Goal: Check status: Check status

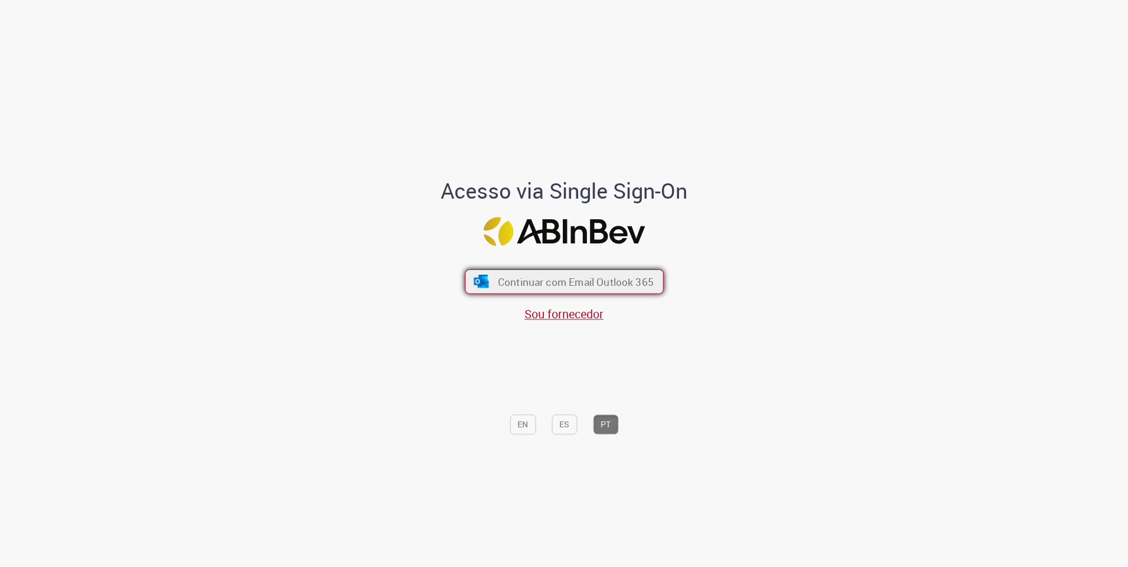
click at [605, 285] on span "Continuar com Email Outlook 365" at bounding box center [575, 282] width 156 height 14
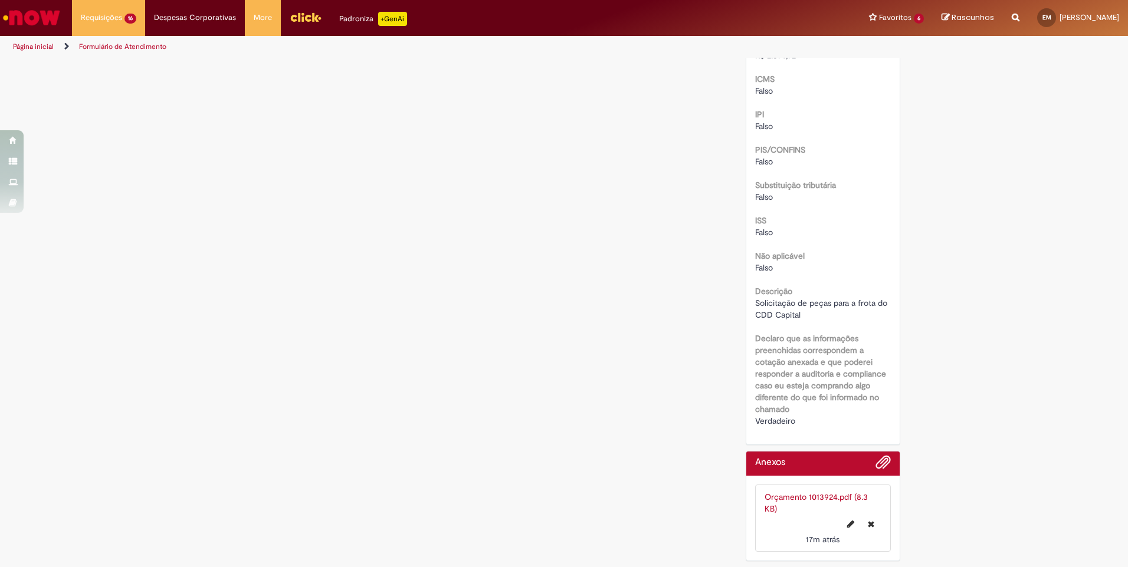
scroll to position [1037, 0]
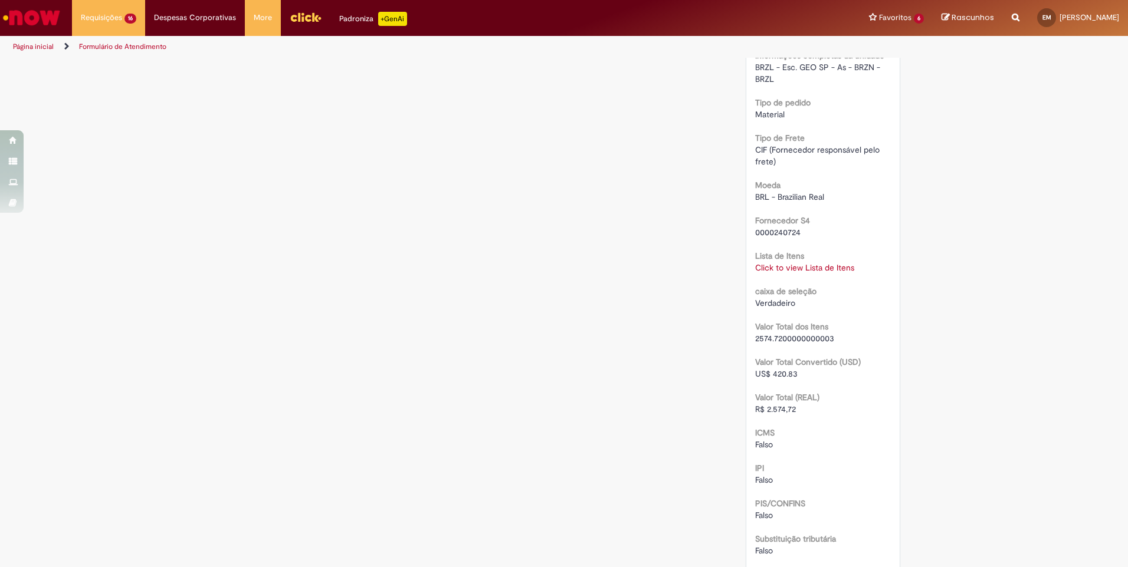
click at [785, 268] on link "Click to view Lista de Itens" at bounding box center [804, 267] width 99 height 11
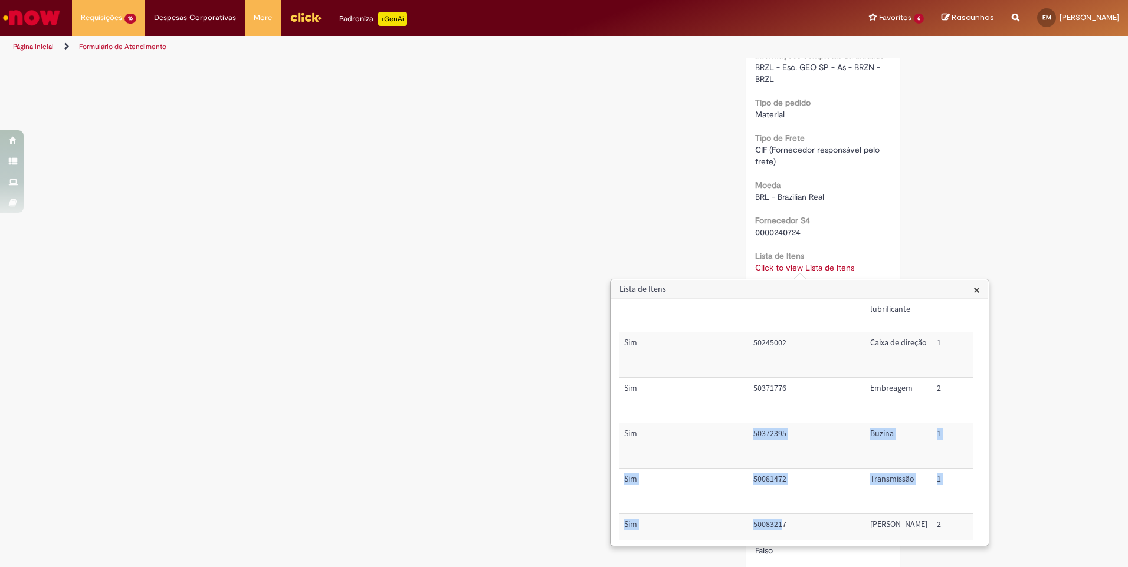
scroll to position [124, 0]
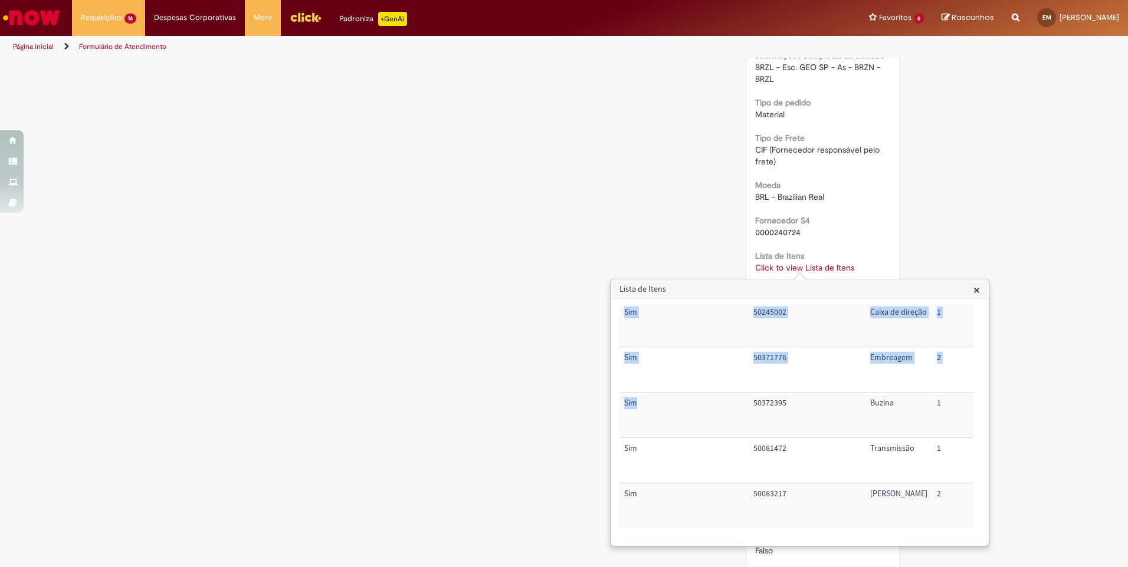
drag, startPoint x: 743, startPoint y: 531, endPoint x: 820, endPoint y: 533, distance: 77.9
click at [820, 533] on div "Trigger Tipo de Pedido = Material Código SAP Material / Serviço Descrição Quant…" at bounding box center [796, 422] width 354 height 236
drag, startPoint x: 820, startPoint y: 533, endPoint x: 813, endPoint y: 524, distance: 11.3
click at [813, 524] on div "Trigger Tipo de Pedido = Material Código SAP Material / Serviço Descrição Quant…" at bounding box center [796, 422] width 354 height 236
click at [757, 531] on div "Trigger Tipo de Pedido = Material Código SAP Material / Serviço Descrição Quant…" at bounding box center [796, 422] width 354 height 236
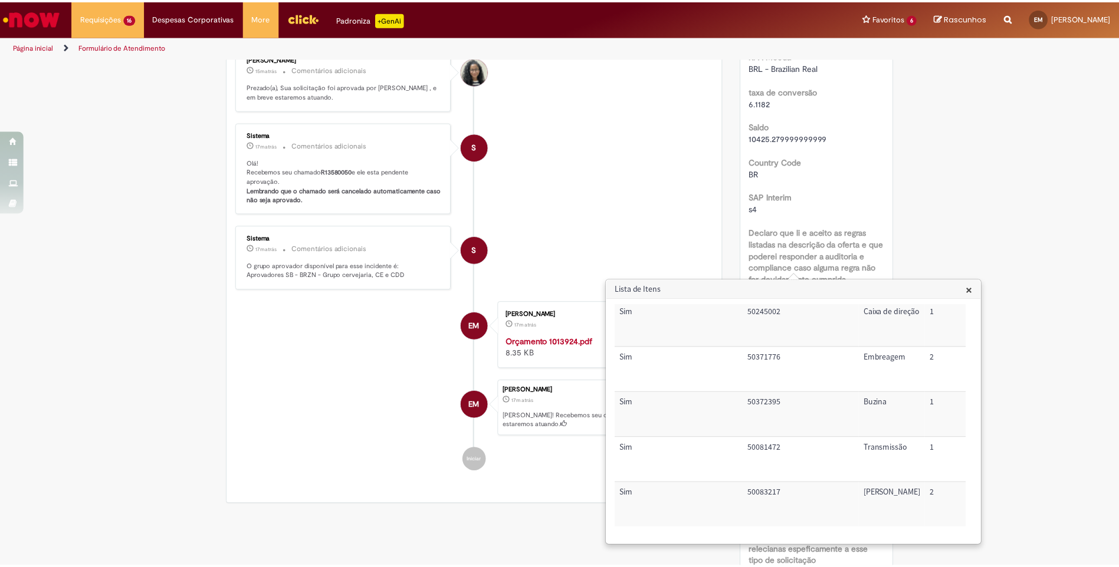
scroll to position [34, 0]
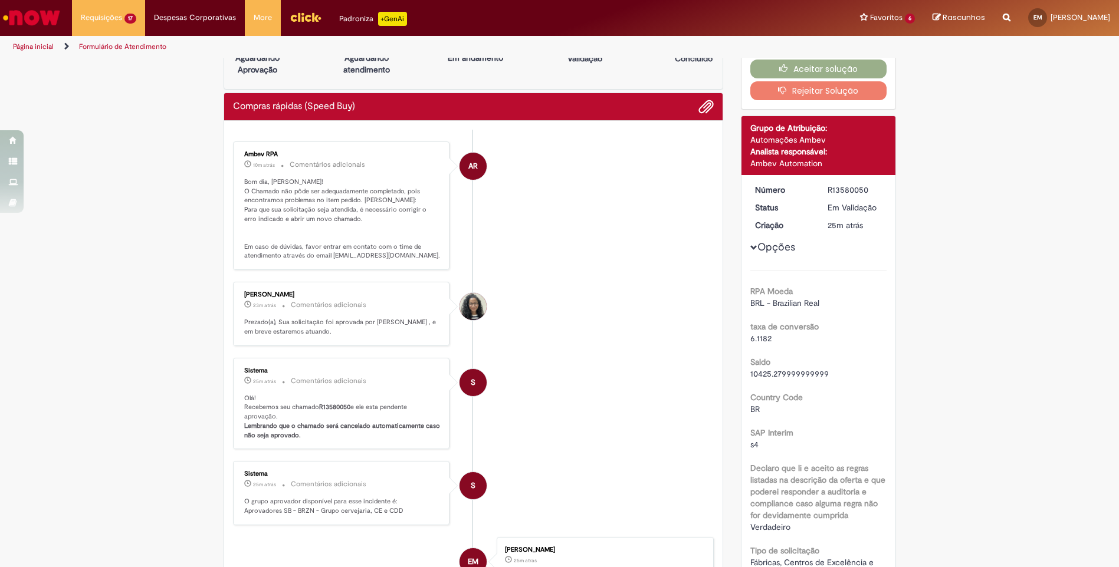
scroll to position [40, 0]
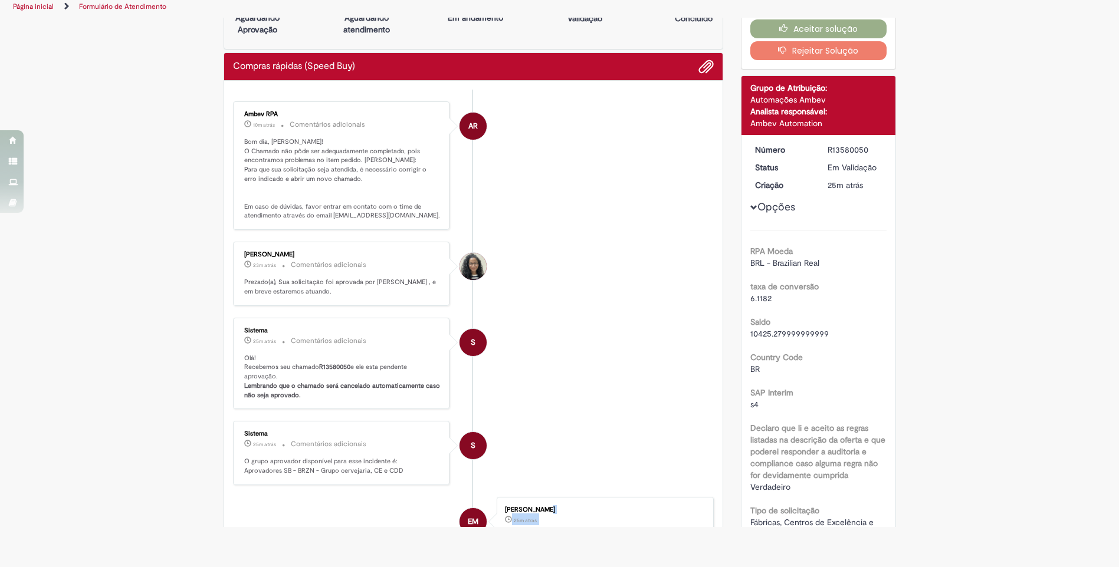
click at [398, 527] on html "Pular para o conteúdo da página Requisições 17 Exibir Todas as Solicitações Sol…" at bounding box center [559, 243] width 1119 height 567
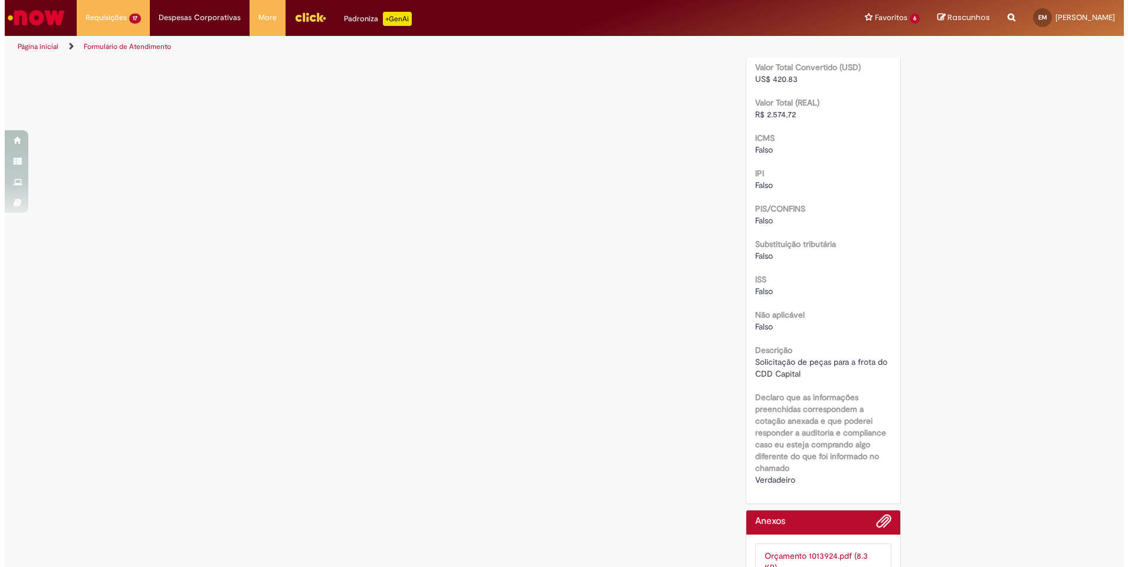
scroll to position [1391, 0]
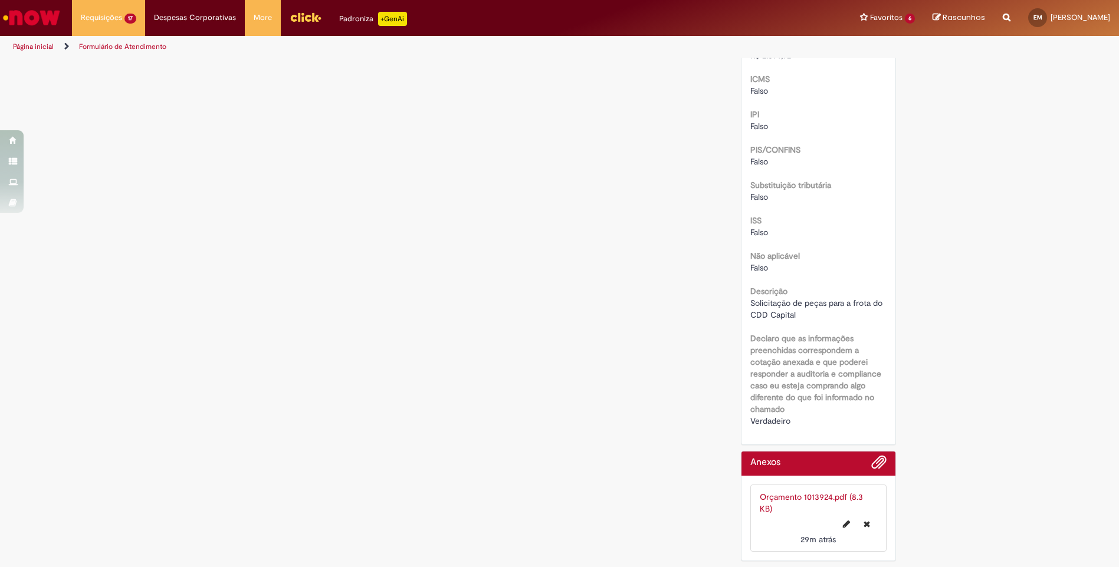
click at [794, 493] on link "Orçamento 1013924.pdf (8.3 KB)" at bounding box center [811, 503] width 103 height 22
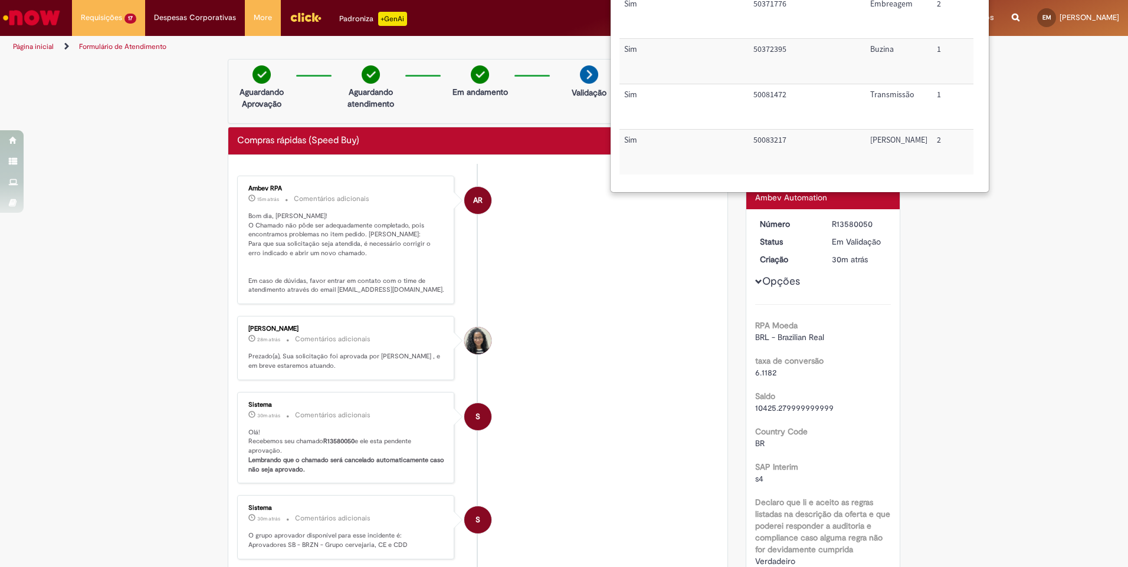
scroll to position [0, 0]
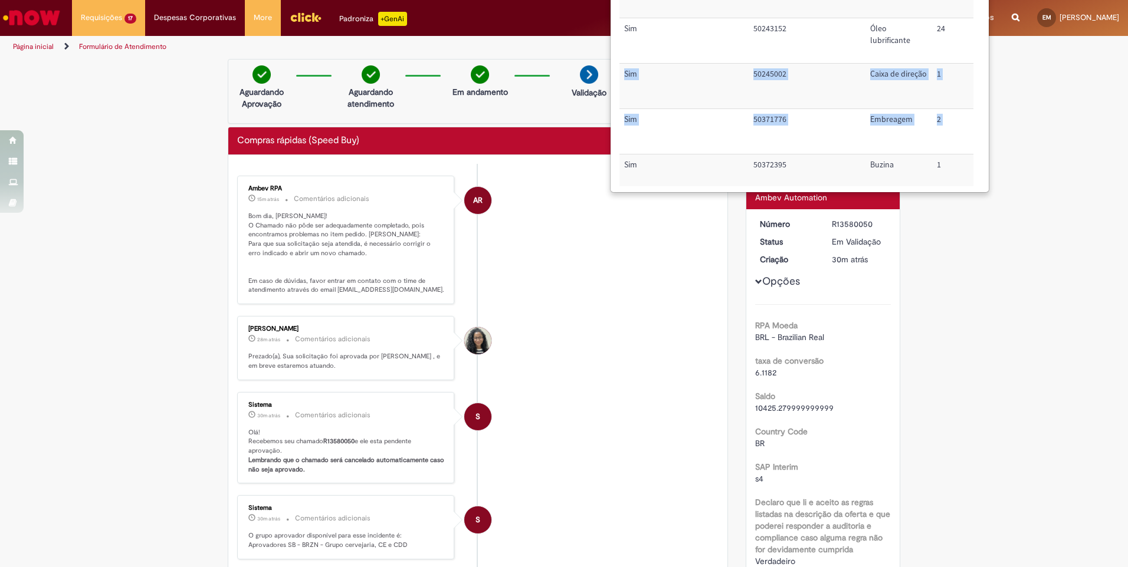
drag, startPoint x: 983, startPoint y: 51, endPoint x: 986, endPoint y: 123, distance: 71.5
click at [986, 123] on div "× Trigger Tipo de Pedido = Material Código SAP Material / Serviço Descrição Qua…" at bounding box center [799, 68] width 377 height 247
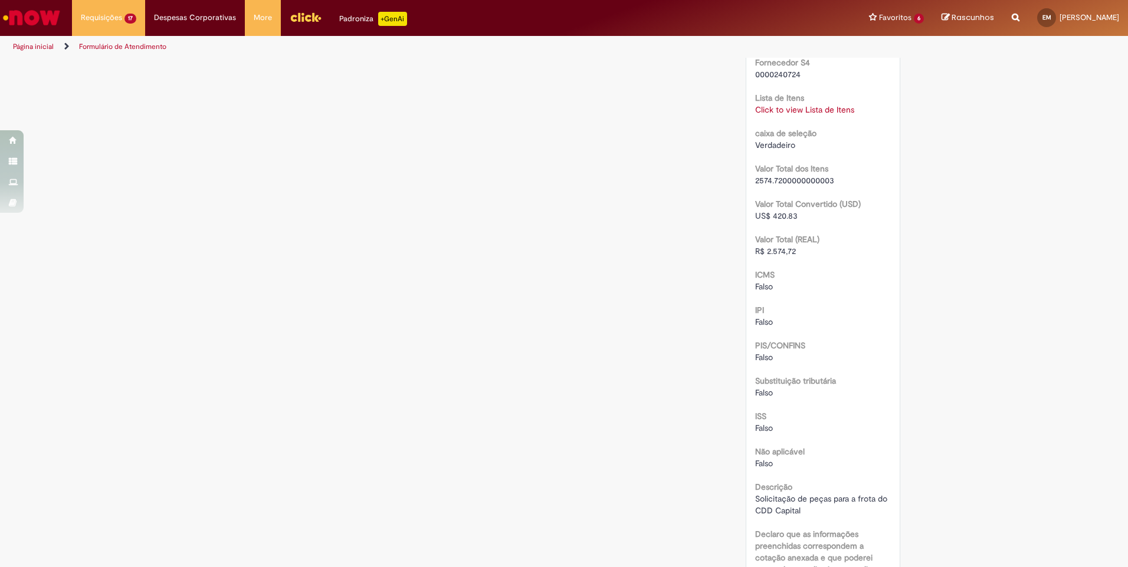
scroll to position [900, 0]
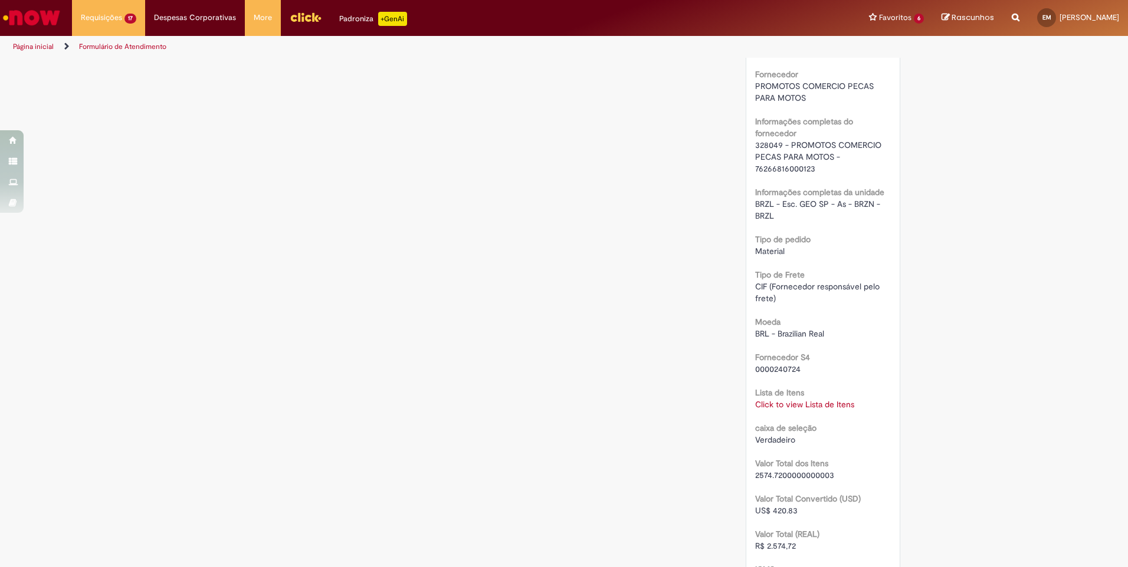
click at [794, 410] on div "Click to view Lista de Itens Click to view Lista de Itens" at bounding box center [823, 405] width 136 height 12
drag, startPoint x: 794, startPoint y: 410, endPoint x: 794, endPoint y: 402, distance: 7.7
click at [794, 402] on link "Click to view Lista de Itens" at bounding box center [804, 404] width 99 height 11
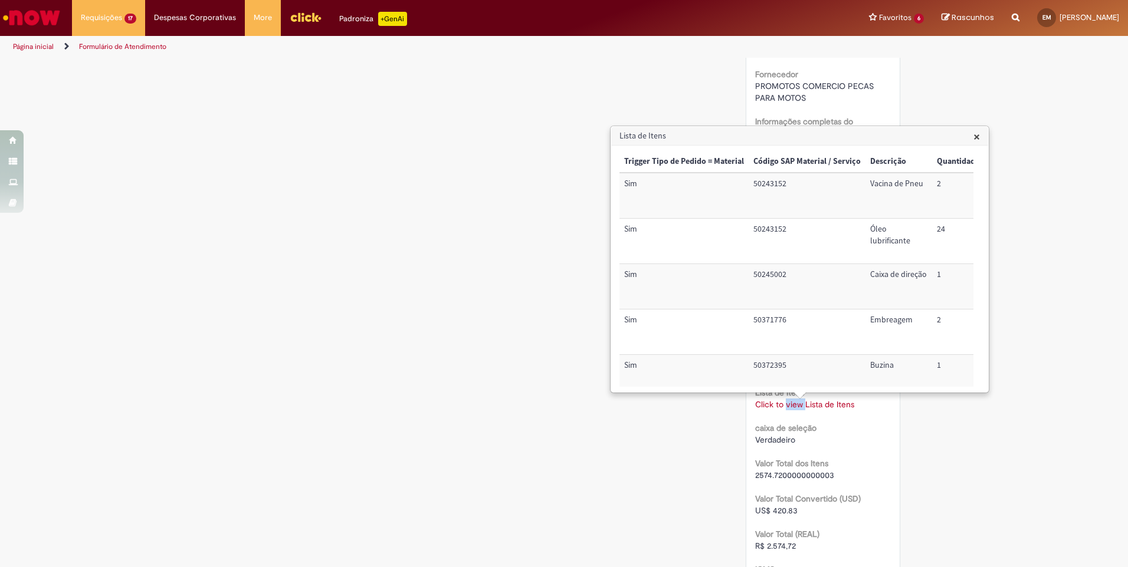
click at [385, 116] on div "Verificar Código de Barras Aguardando Aprovação Aguardando atendimento Em andam…" at bounding box center [564, 108] width 690 height 1899
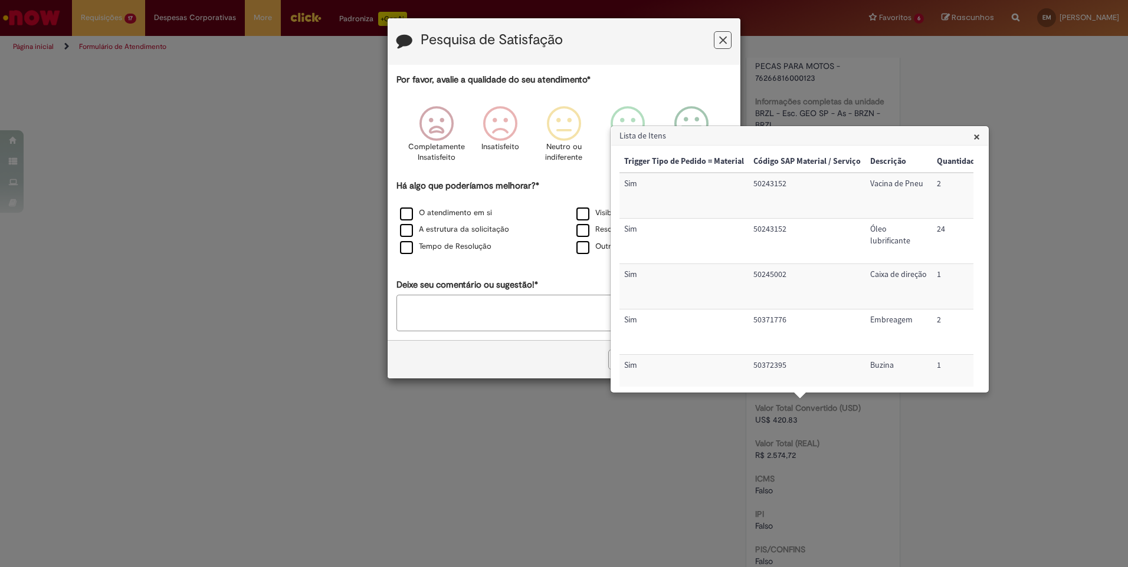
scroll to position [809, 0]
click at [976, 136] on span "×" at bounding box center [976, 137] width 6 height 16
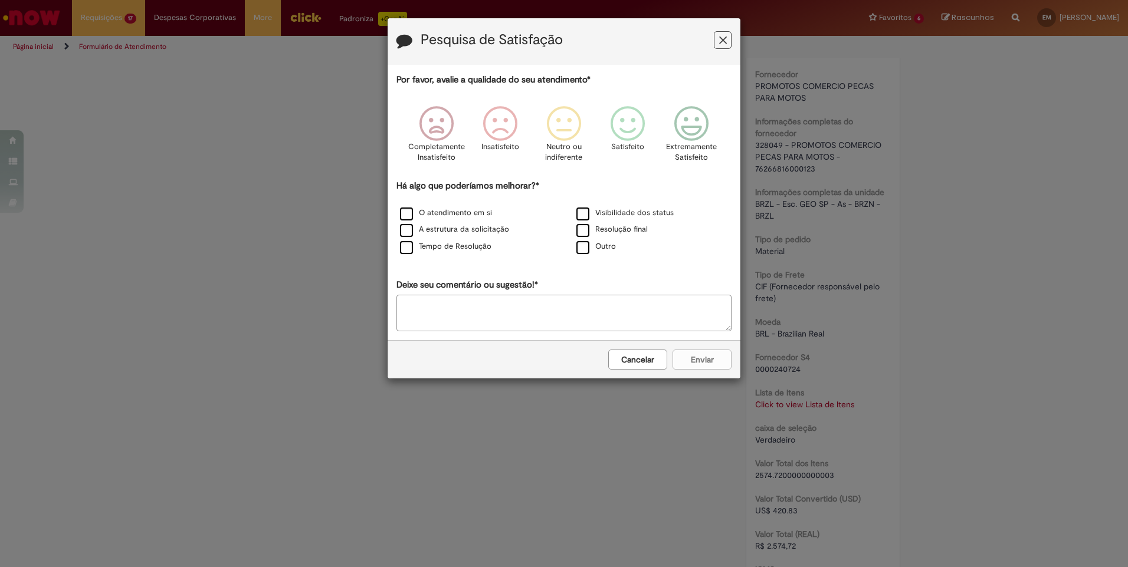
click at [723, 41] on icon "Feedback" at bounding box center [723, 40] width 8 height 12
